Goal: Transaction & Acquisition: Book appointment/travel/reservation

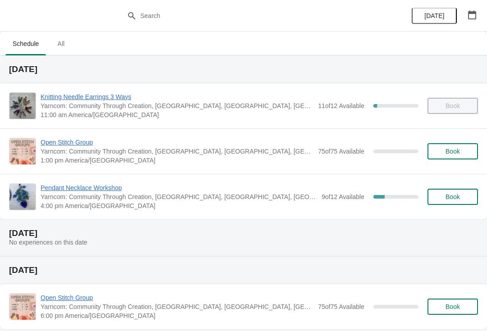
click at [229, 219] on div "Pendant Necklace Workshop Yarncom: Community Through Creation, [GEOGRAPHIC_DATA…" at bounding box center [243, 197] width 487 height 46
click at [192, 199] on span "Yarncom: Community Through Creation, [GEOGRAPHIC_DATA], [GEOGRAPHIC_DATA], [GEO…" at bounding box center [179, 197] width 276 height 9
click at [94, 192] on span "Pendant Necklace Workshop" at bounding box center [179, 188] width 276 height 9
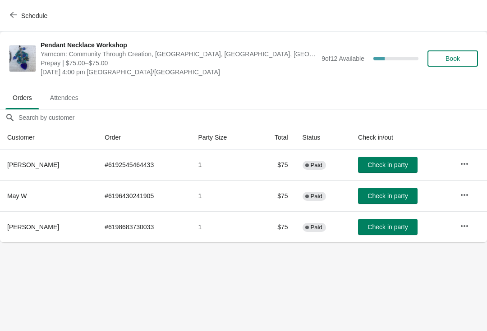
click at [14, 19] on span "button" at bounding box center [13, 15] width 7 height 9
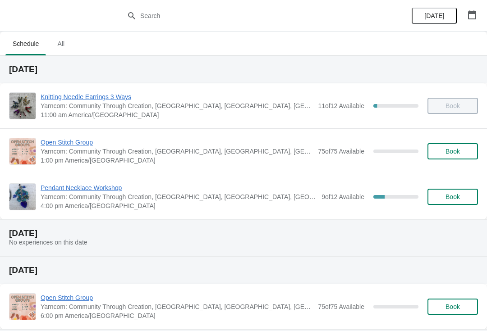
click at [52, 51] on span "All" at bounding box center [61, 44] width 23 height 16
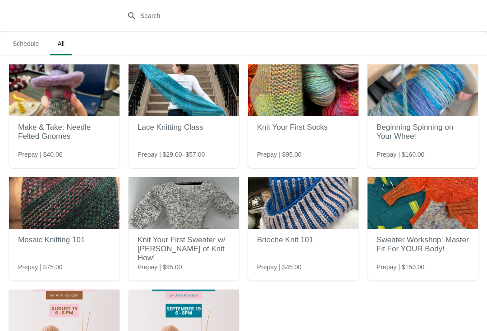
click at [32, 45] on span "Schedule" at bounding box center [25, 44] width 41 height 16
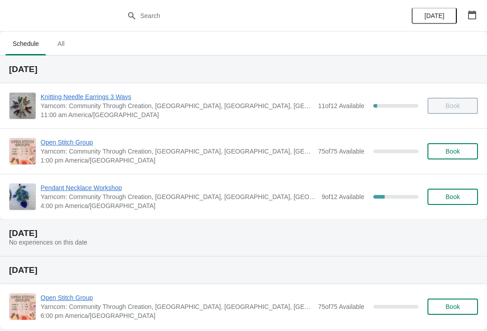
click at [163, 101] on span "Knitting Needle Earrings 3 Ways" at bounding box center [177, 96] width 273 height 9
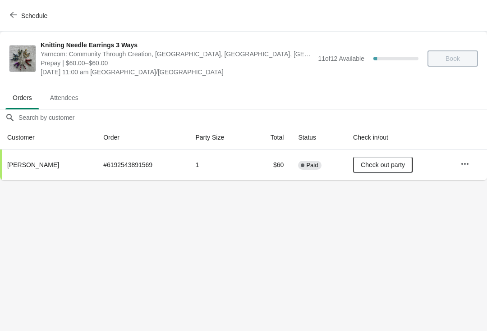
click at [20, 4] on div "Schedule" at bounding box center [243, 16] width 487 height 32
click at [9, 23] on button "Schedule" at bounding box center [30, 16] width 50 height 16
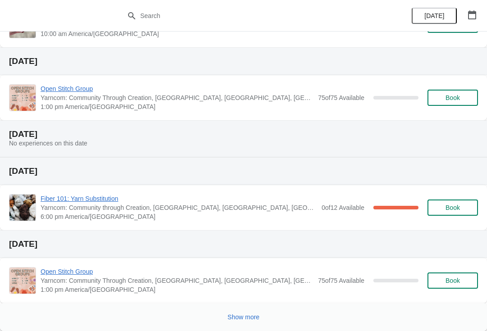
scroll to position [355, 0]
click at [243, 325] on button "Show more" at bounding box center [243, 317] width 39 height 16
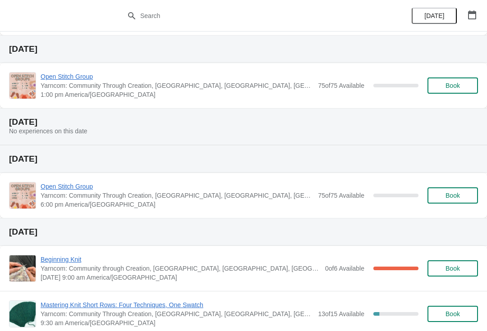
scroll to position [529, 0]
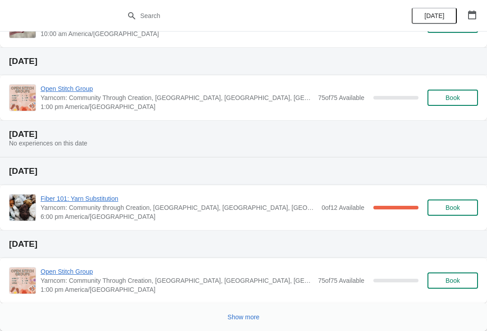
scroll to position [355, 0]
click at [240, 325] on button "Show more" at bounding box center [243, 317] width 39 height 16
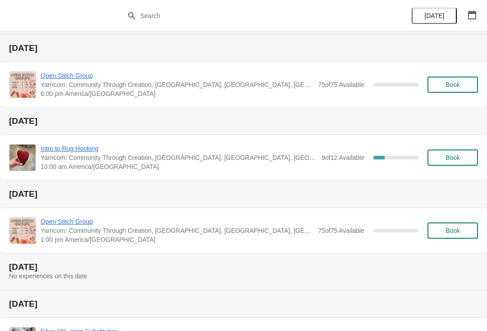
scroll to position [220, 0]
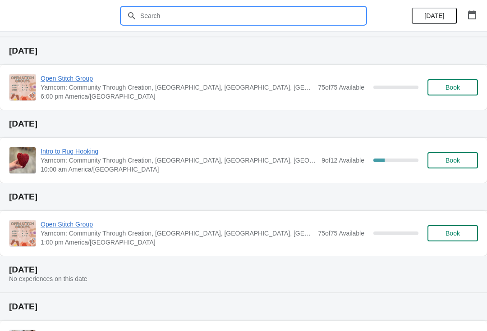
click at [237, 17] on input "text" at bounding box center [252, 16] width 225 height 16
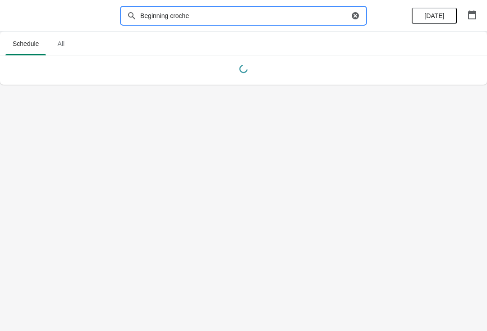
scroll to position [0, 0]
type input "Beginning crocheT"
click at [62, 51] on span "All" at bounding box center [61, 44] width 23 height 16
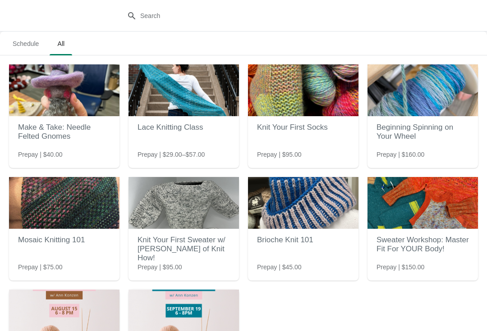
click at [32, 51] on span "Schedule" at bounding box center [25, 44] width 41 height 16
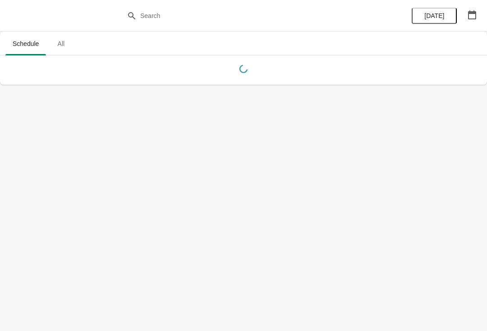
click at [474, 20] on button "button" at bounding box center [472, 15] width 16 height 16
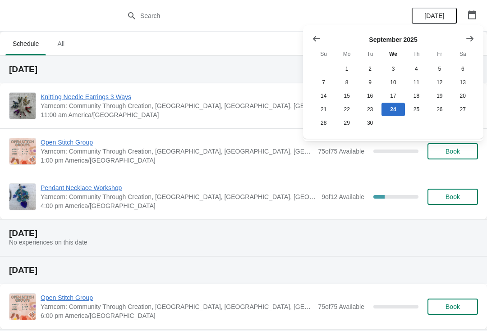
click at [473, 38] on icon "Show next month, October 2025" at bounding box center [469, 38] width 7 height 5
click at [395, 68] on button "1" at bounding box center [393, 69] width 23 height 14
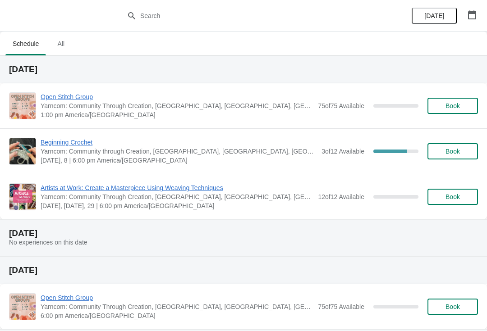
click at [64, 143] on span "Beginning Crochet" at bounding box center [179, 142] width 276 height 9
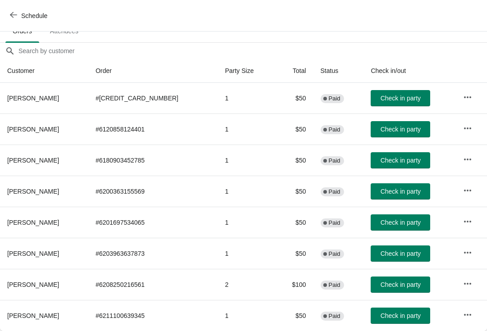
scroll to position [67, 0]
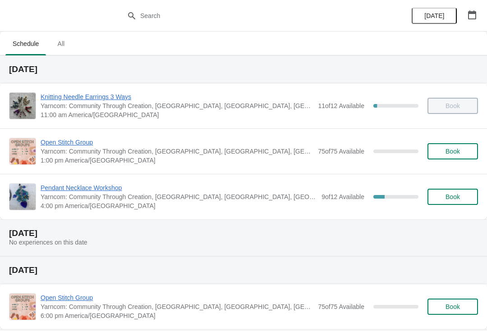
click at [108, 184] on span "Pendant Necklace Workshop" at bounding box center [179, 188] width 276 height 9
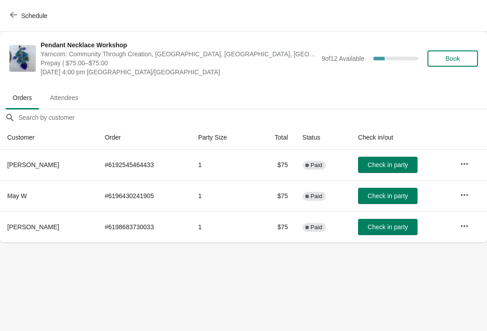
click at [387, 164] on span "Check in party" at bounding box center [388, 164] width 40 height 7
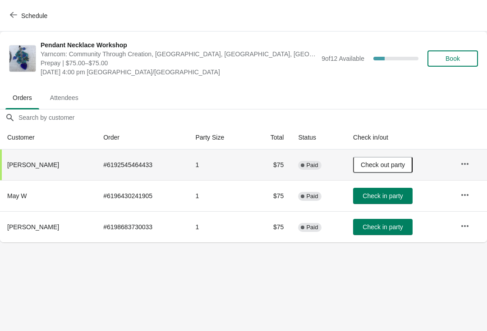
click at [377, 197] on span "Check in party" at bounding box center [383, 196] width 40 height 7
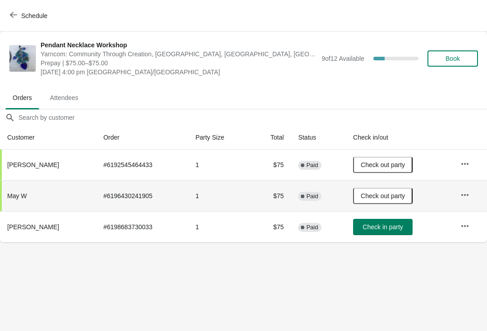
click at [370, 224] on span "Check in party" at bounding box center [383, 227] width 40 height 7
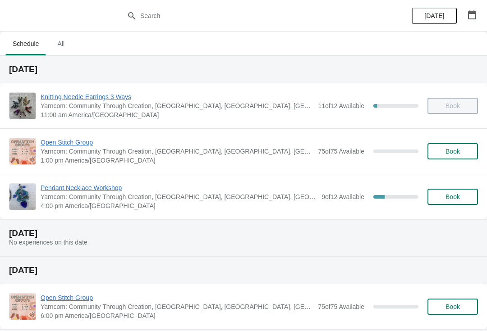
click at [446, 204] on button "Book" at bounding box center [452, 197] width 51 height 16
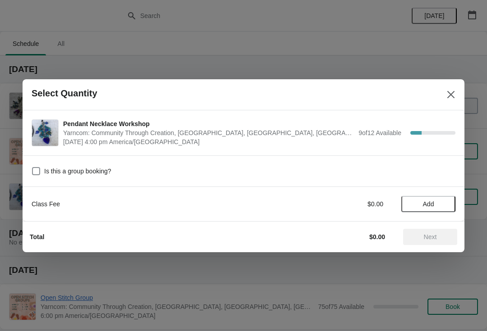
click at [424, 203] on span "Add" at bounding box center [428, 204] width 11 height 7
click at [425, 235] on span "Next" at bounding box center [430, 237] width 13 height 7
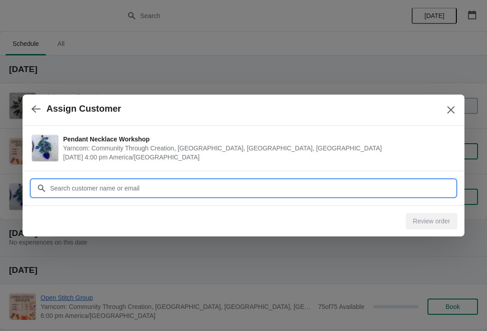
click at [357, 187] on input "Customer" at bounding box center [253, 188] width 406 height 16
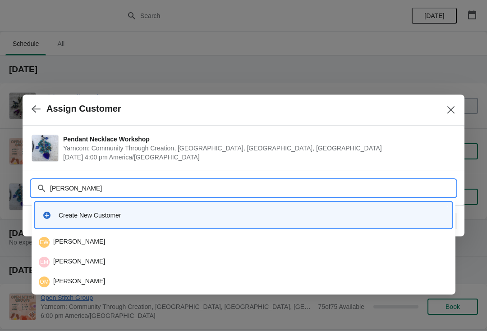
type input "[PERSON_NAME]"
click at [79, 217] on div "Create New Customer" at bounding box center [252, 215] width 386 height 9
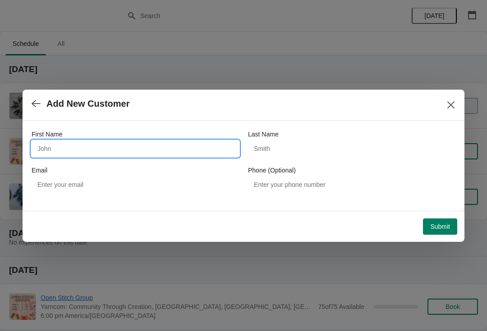
click at [59, 154] on input "First Name" at bounding box center [135, 149] width 207 height 16
type input "[PERSON_NAME]"
click at [439, 219] on button "Submit" at bounding box center [440, 227] width 34 height 16
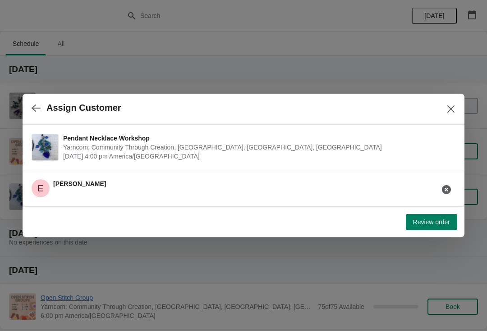
click at [431, 223] on span "Review order" at bounding box center [431, 222] width 37 height 7
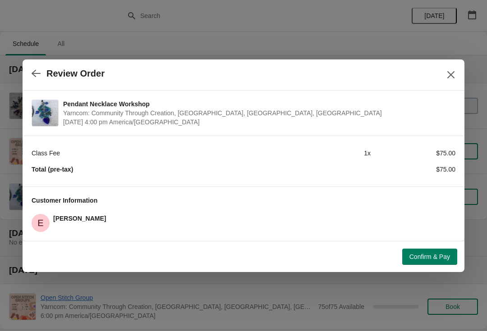
click at [423, 263] on button "Confirm & Pay" at bounding box center [429, 257] width 55 height 16
